Goal: Task Accomplishment & Management: Manage account settings

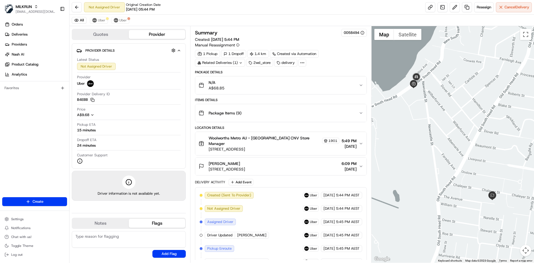
scroll to position [85, 0]
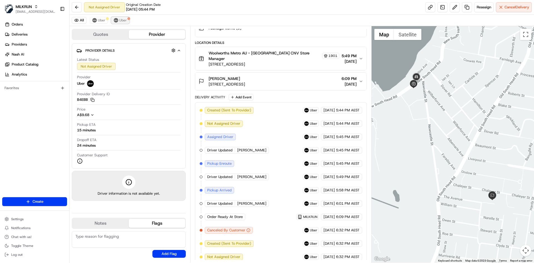
click at [127, 19] on div at bounding box center [128, 18] width 3 height 3
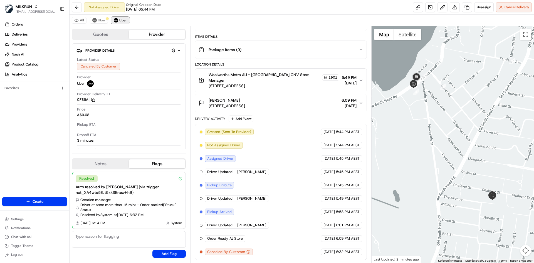
scroll to position [58, 0]
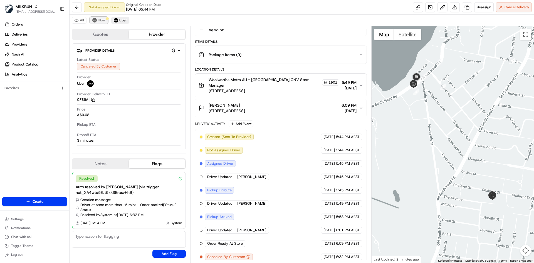
click at [98, 20] on span "Uber" at bounding box center [102, 20] width 8 height 4
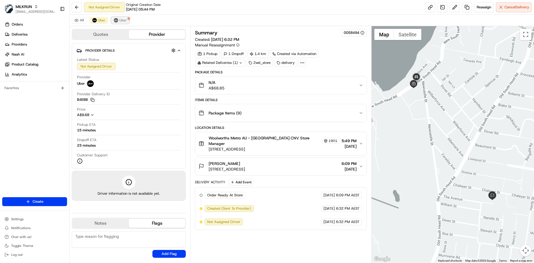
click at [120, 21] on span "Uber" at bounding box center [123, 20] width 8 height 4
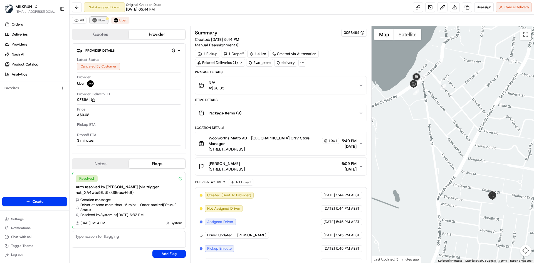
click at [104, 19] on span "Uber" at bounding box center [102, 20] width 8 height 4
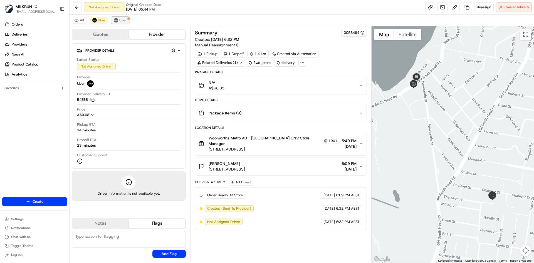
click at [121, 20] on span "Uber" at bounding box center [123, 20] width 8 height 4
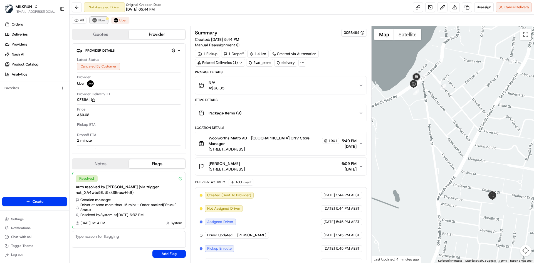
click at [99, 18] on span "Uber" at bounding box center [102, 20] width 8 height 4
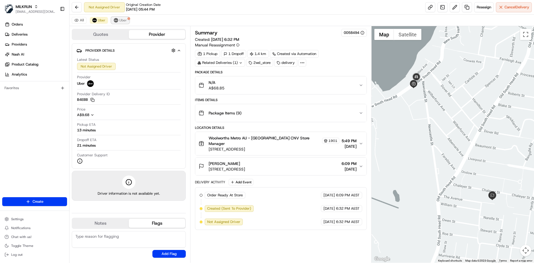
click at [114, 19] on img at bounding box center [116, 20] width 4 height 4
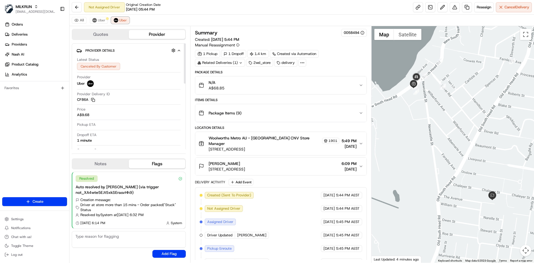
scroll to position [58, 0]
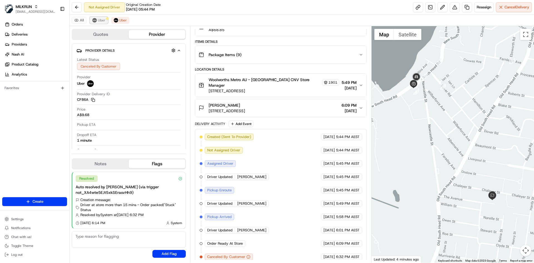
click at [93, 20] on img at bounding box center [94, 20] width 4 height 4
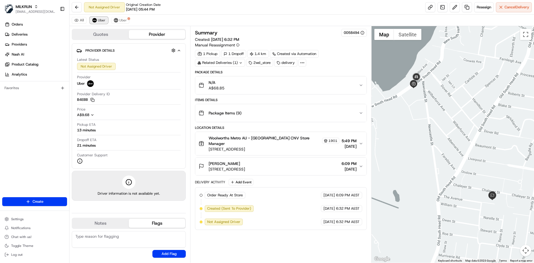
scroll to position [0, 0]
click at [115, 22] on img at bounding box center [116, 20] width 4 height 4
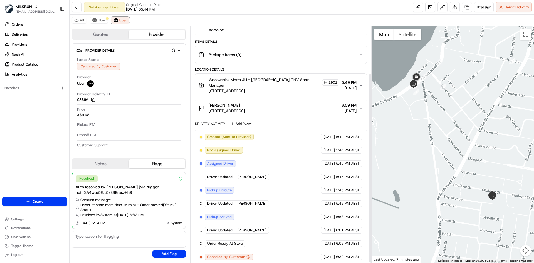
scroll to position [58, 0]
click at [101, 21] on span "Uber" at bounding box center [102, 20] width 8 height 4
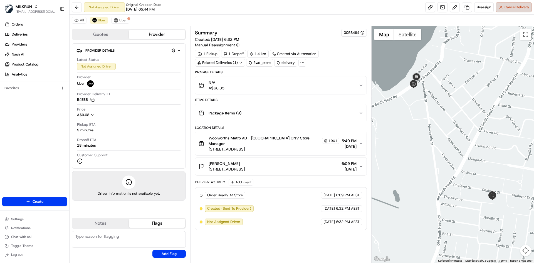
click at [518, 8] on span "Cancel Delivery" at bounding box center [516, 7] width 25 height 5
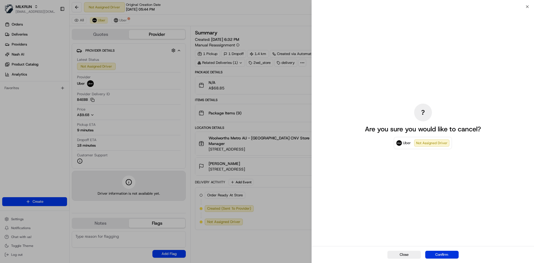
click at [443, 252] on button "Confirm" at bounding box center [441, 255] width 33 height 8
